Goal: Navigation & Orientation: Find specific page/section

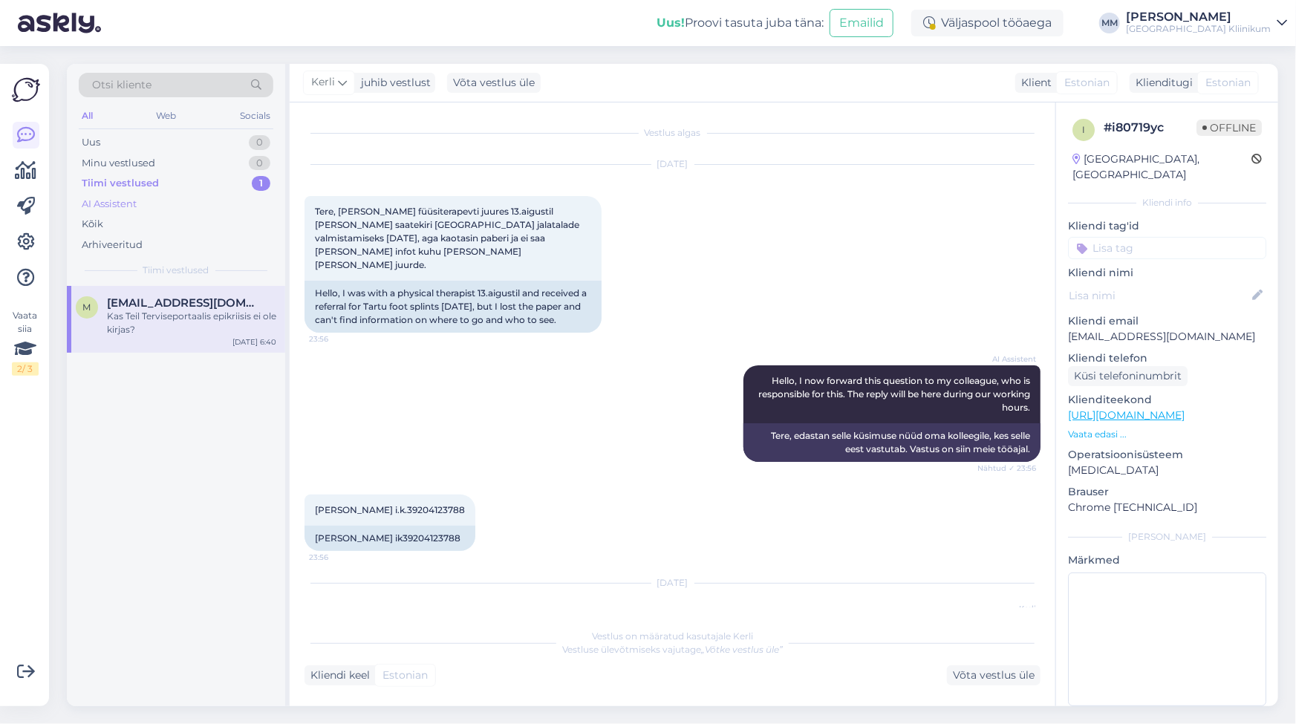
click at [109, 201] on div "AI Assistent" at bounding box center [109, 204] width 55 height 15
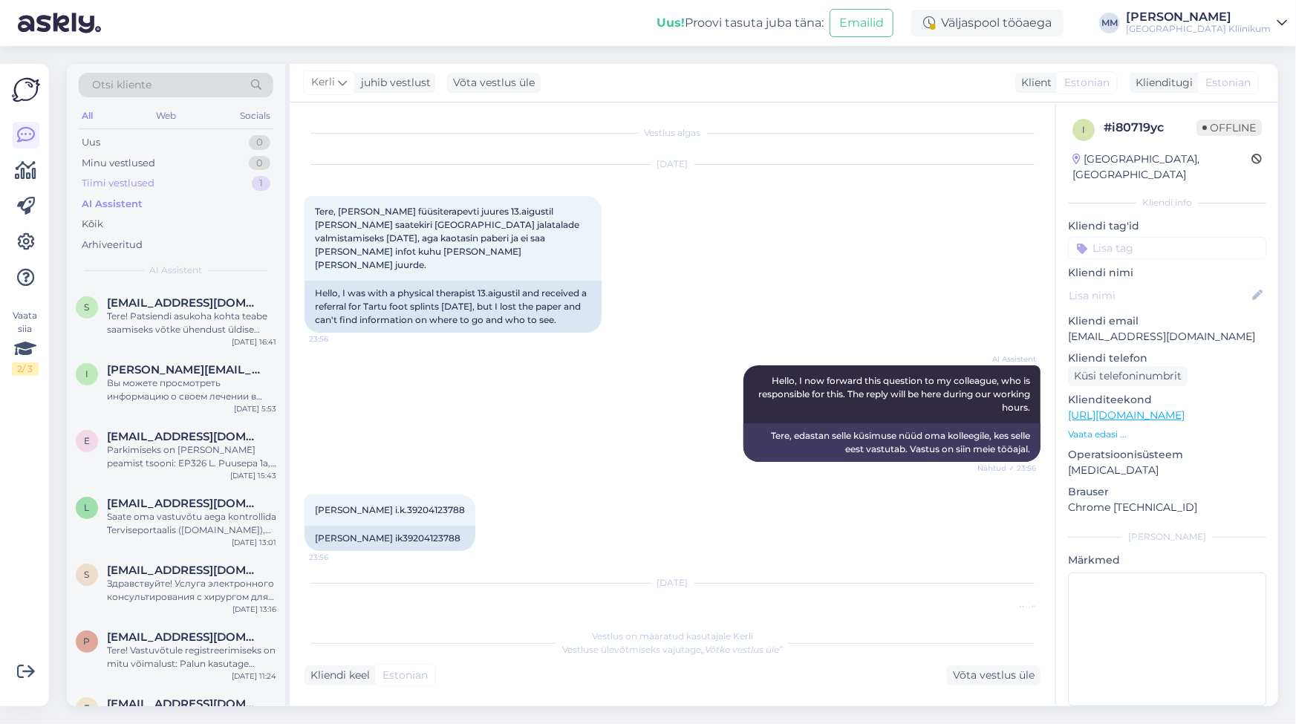
click at [114, 183] on div "Tiimi vestlused" at bounding box center [118, 183] width 73 height 15
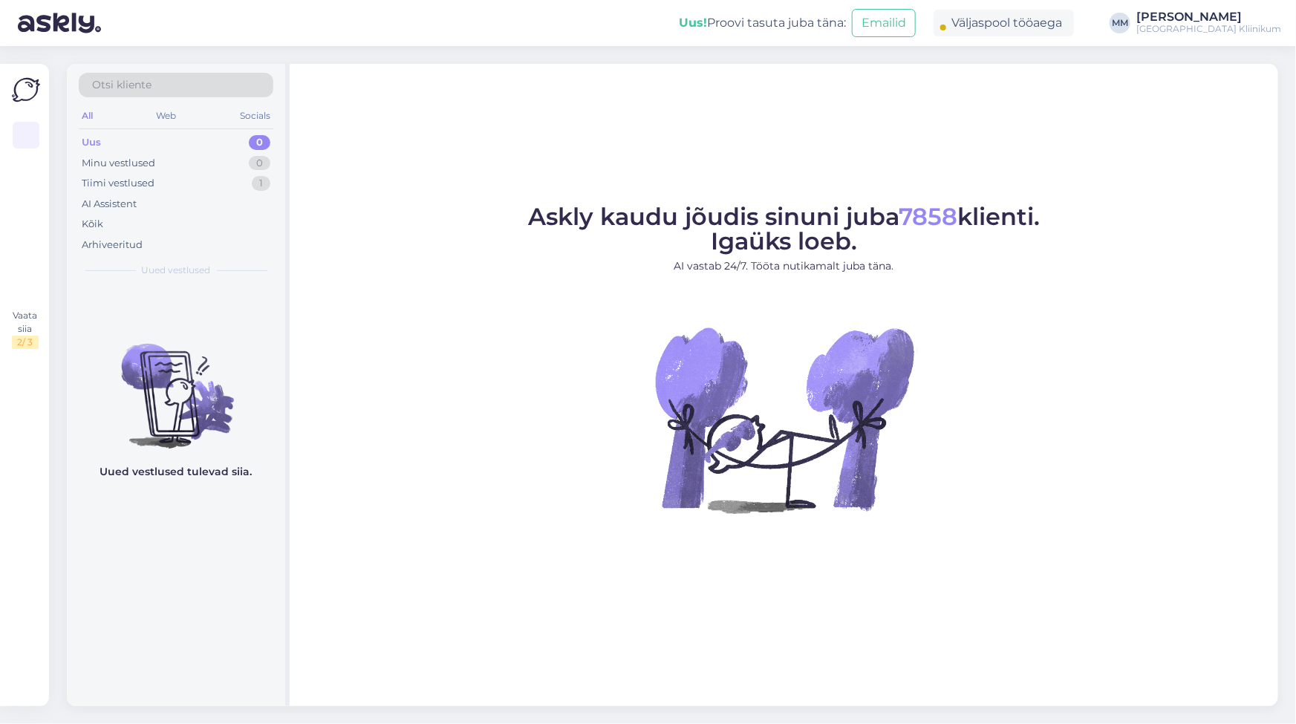
click at [110, 139] on div "Uus 0" at bounding box center [176, 142] width 195 height 21
click at [111, 197] on div "AI Assistent" at bounding box center [109, 204] width 55 height 15
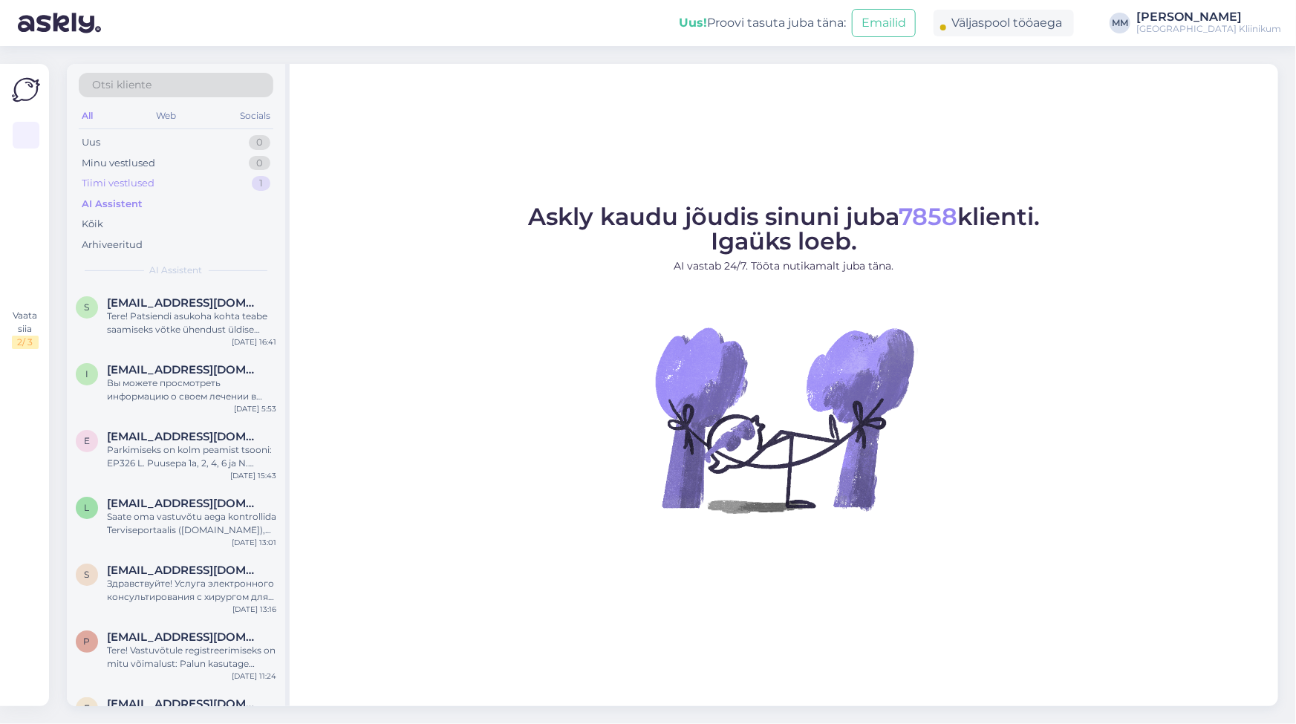
click at [127, 181] on div "Tiimi vestlused" at bounding box center [118, 183] width 73 height 15
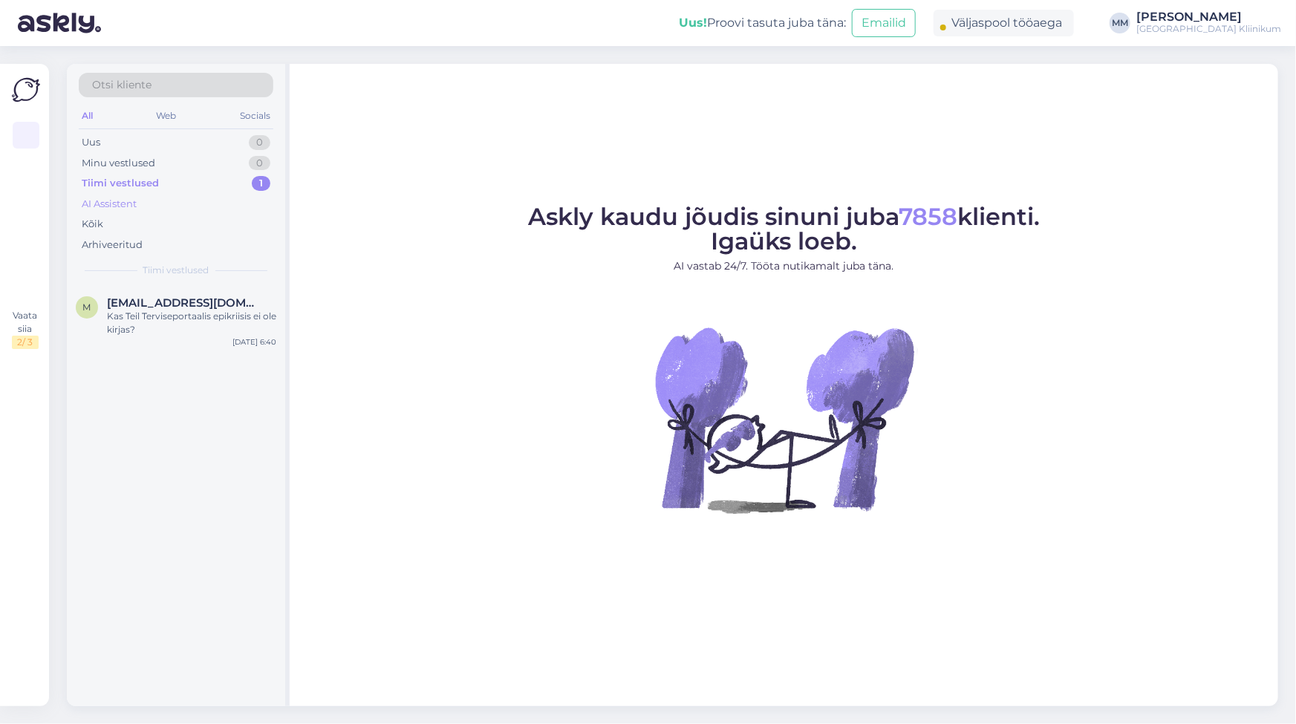
click at [123, 204] on div "AI Assistent" at bounding box center [109, 204] width 55 height 15
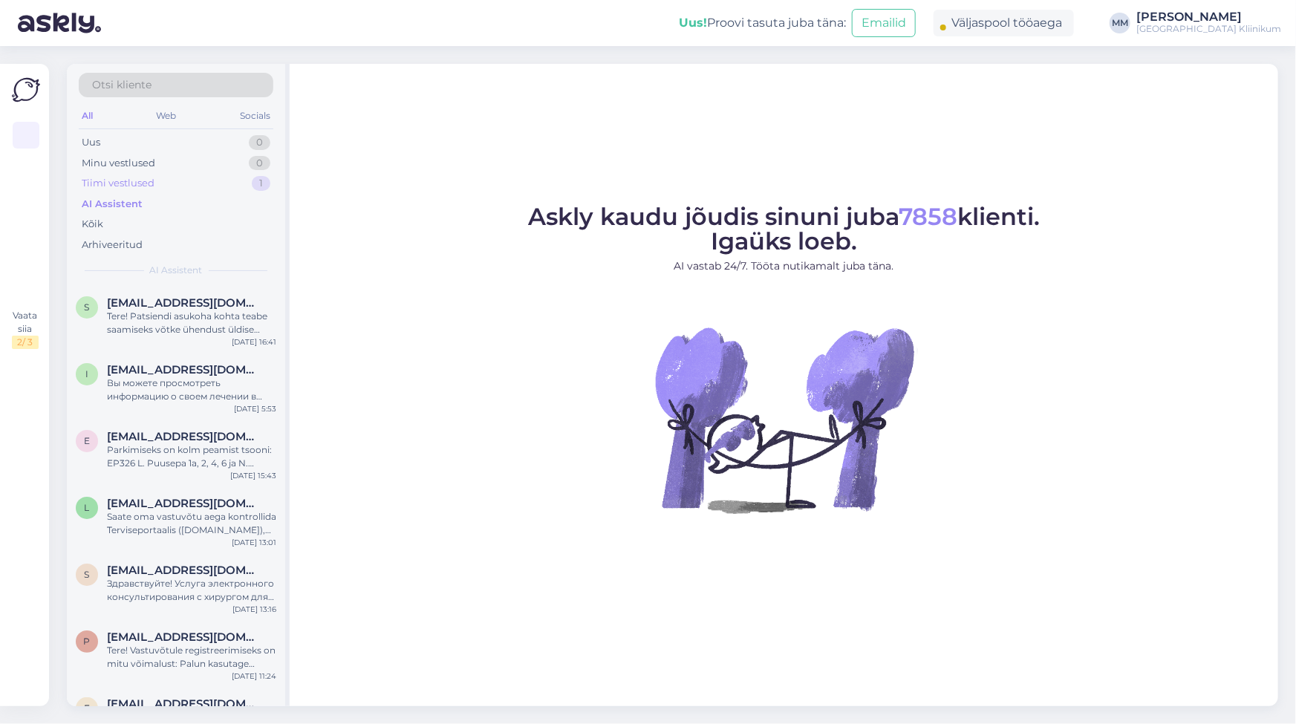
click at [128, 186] on div "Tiimi vestlused" at bounding box center [118, 183] width 73 height 15
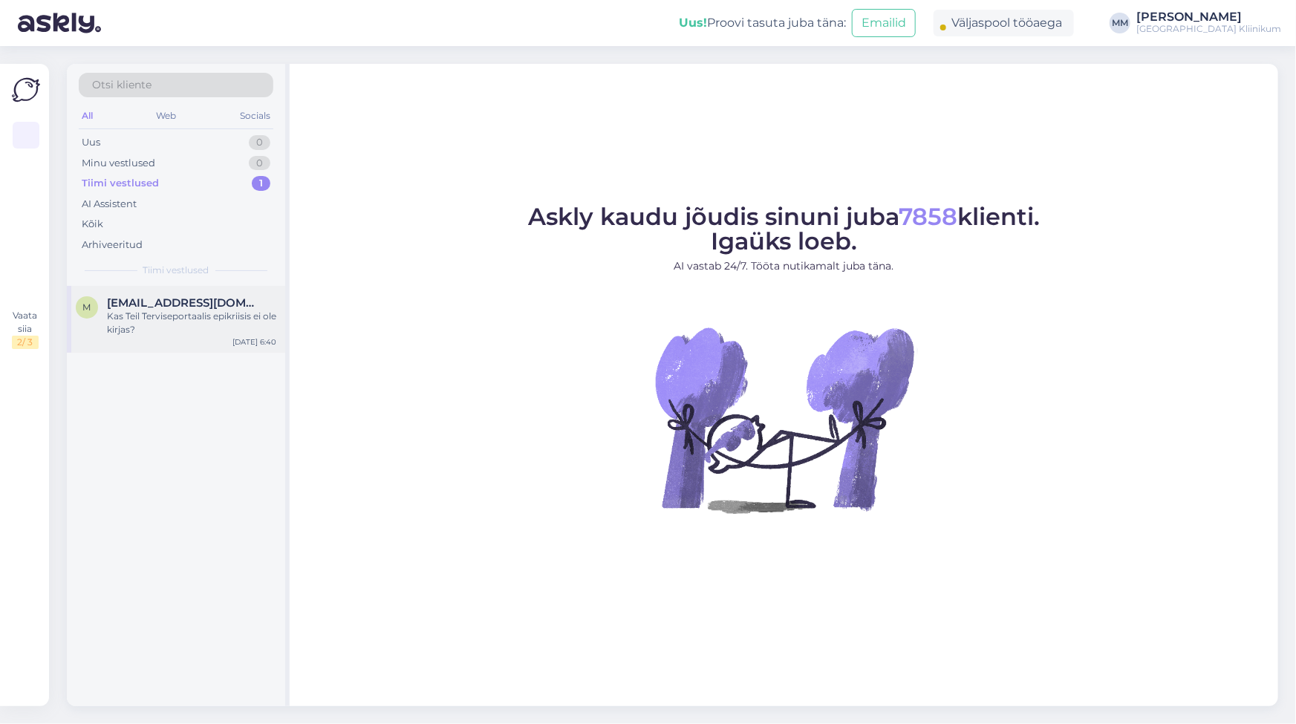
click at [207, 322] on div "Kas Teil Terviseportaalis epikriisis ei ole kirjas?" at bounding box center [191, 323] width 169 height 27
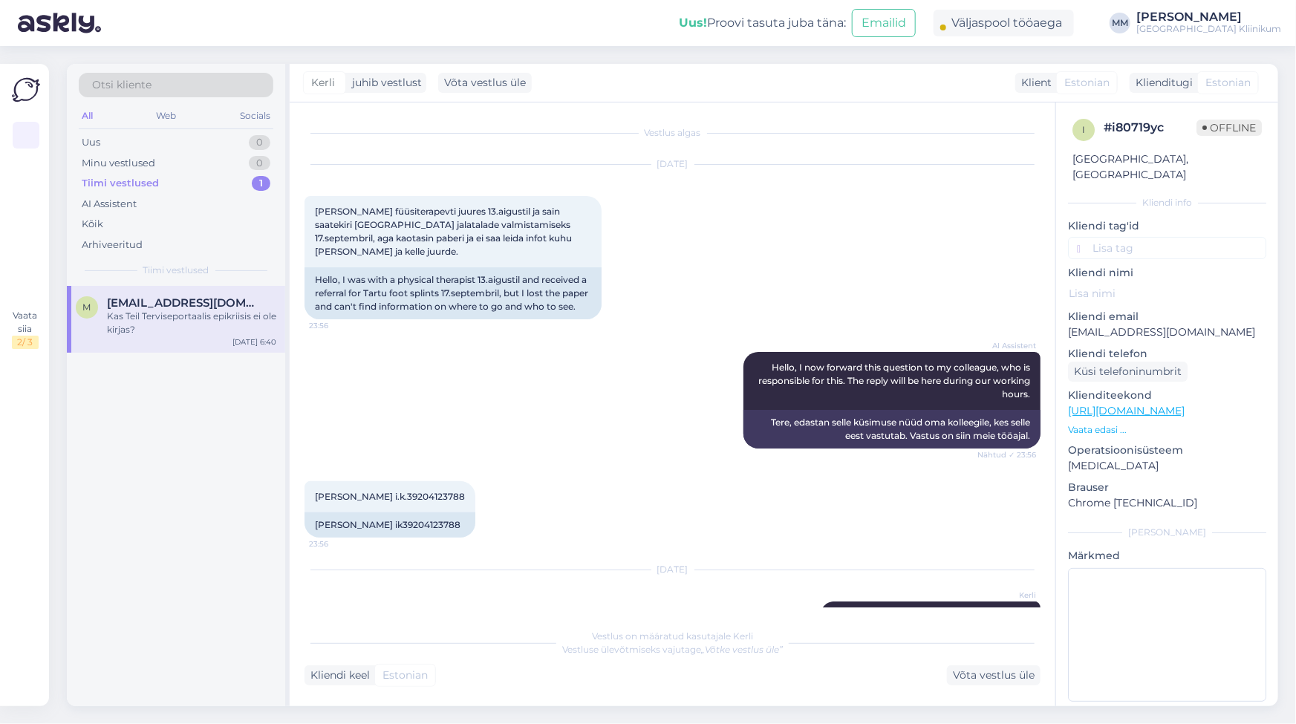
scroll to position [40, 0]
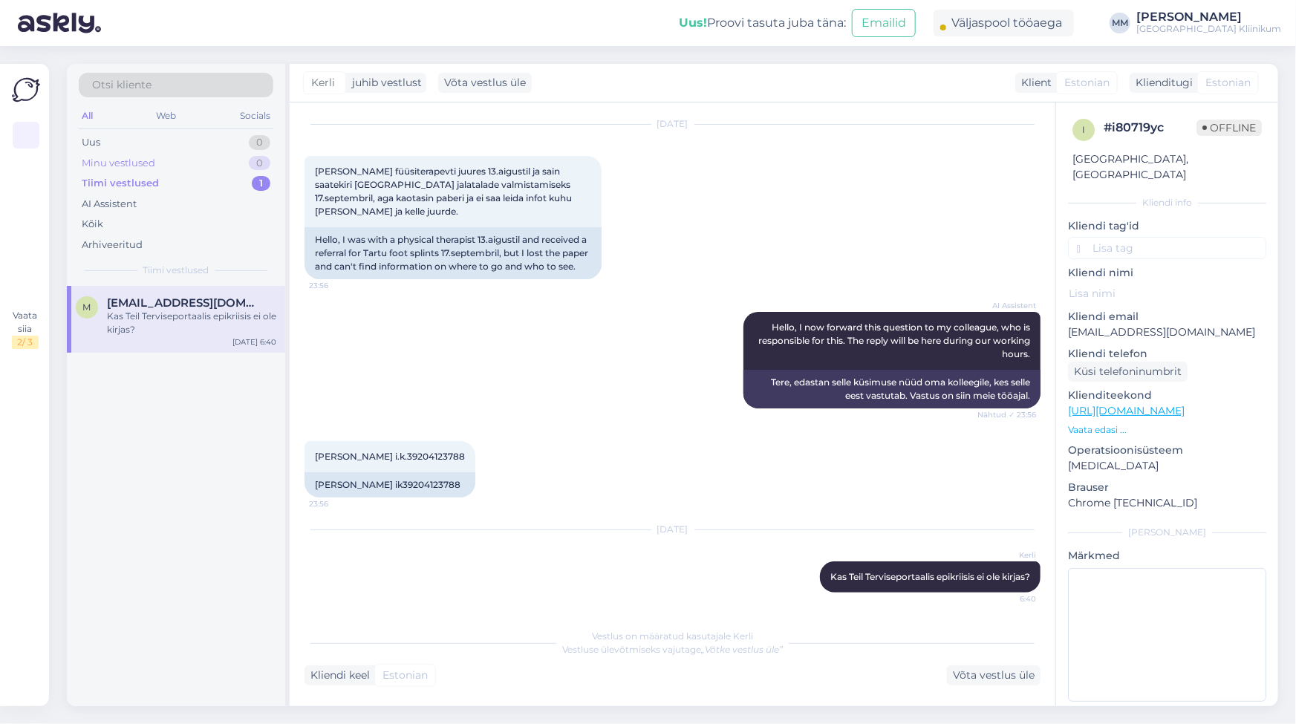
click at [125, 160] on div "Minu vestlused" at bounding box center [119, 163] width 74 height 15
